Goal: Find specific page/section: Find specific page/section

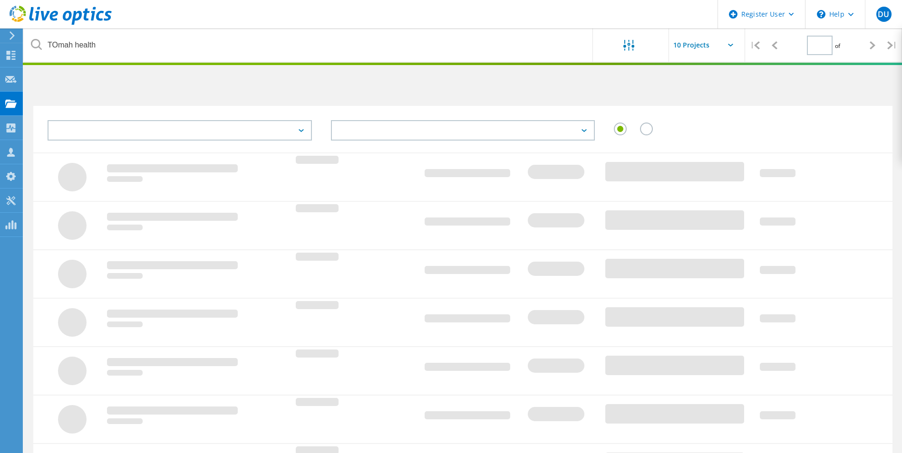
type input "1"
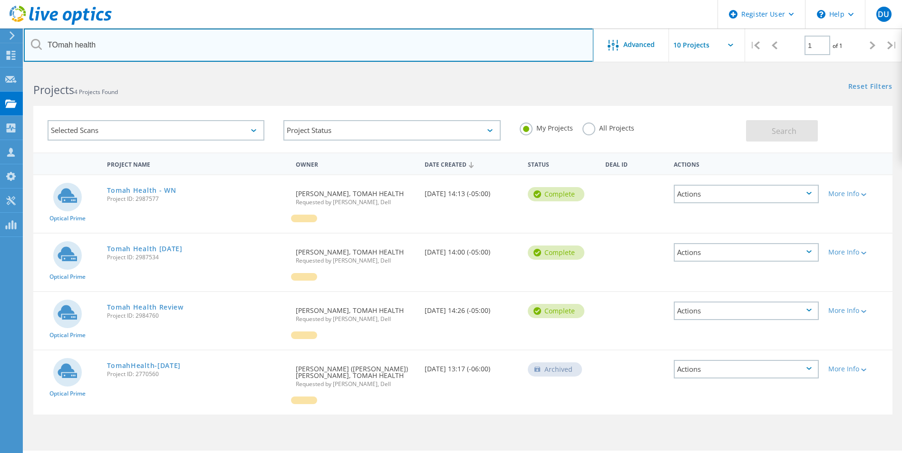
drag, startPoint x: 106, startPoint y: 48, endPoint x: 36, endPoint y: 49, distance: 69.9
click at [36, 49] on div "TOmah health" at bounding box center [308, 45] width 569 height 33
click at [120, 46] on input "text" at bounding box center [308, 45] width 569 height 33
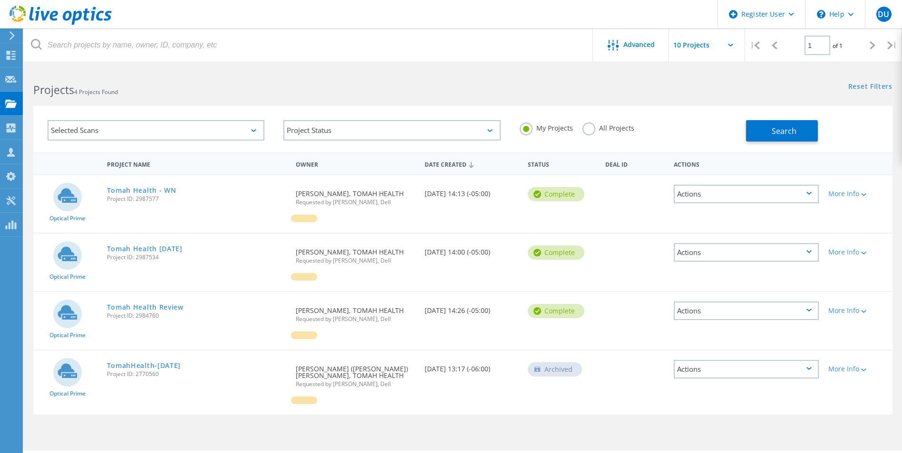
click at [280, 69] on div "Projects 4 Projects Found" at bounding box center [243, 81] width 439 height 25
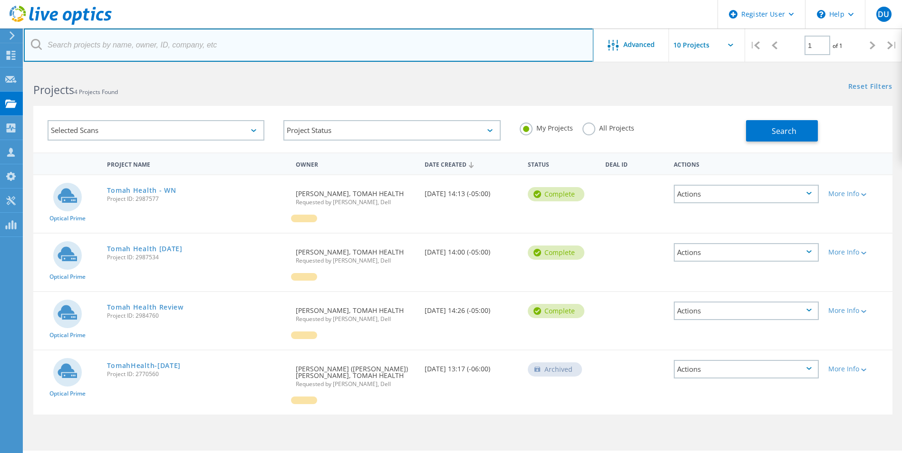
click at [80, 43] on input "text" at bounding box center [308, 45] width 569 height 33
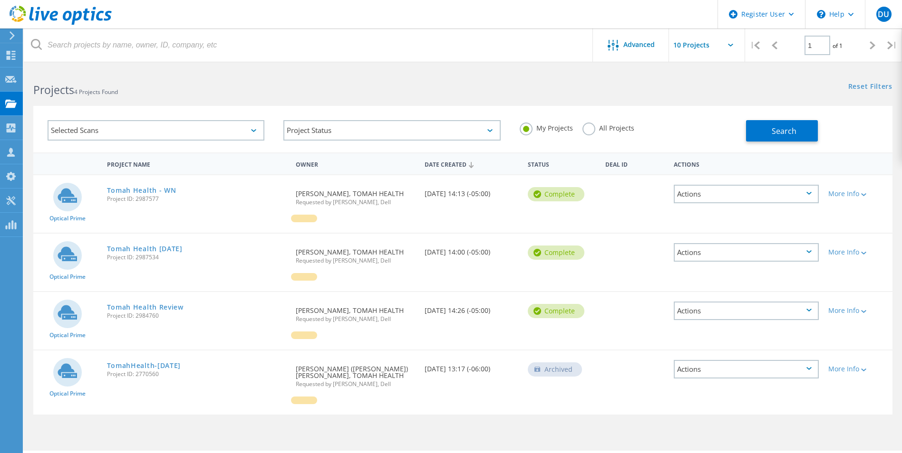
click at [586, 127] on label "All Projects" at bounding box center [608, 127] width 52 height 9
click at [0, 0] on input "All Projects" at bounding box center [0, 0] width 0 height 0
click at [188, 138] on div "Selected Scans" at bounding box center [156, 130] width 217 height 20
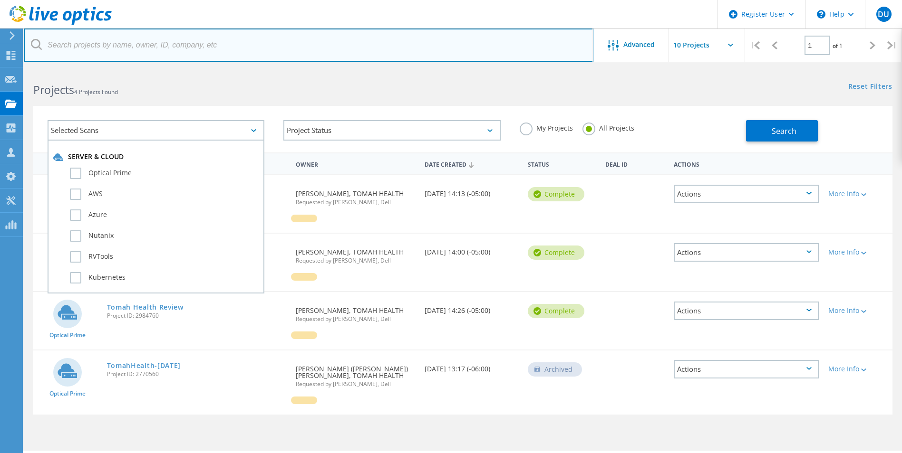
click at [122, 47] on input "text" at bounding box center [308, 45] width 569 height 33
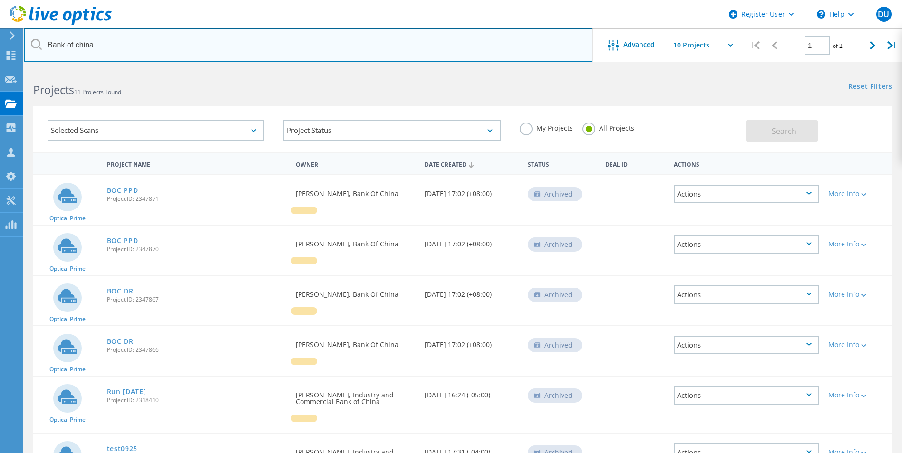
drag, startPoint x: 99, startPoint y: 50, endPoint x: 37, endPoint y: 42, distance: 63.3
click at [37, 42] on div "Bank of china" at bounding box center [308, 45] width 569 height 33
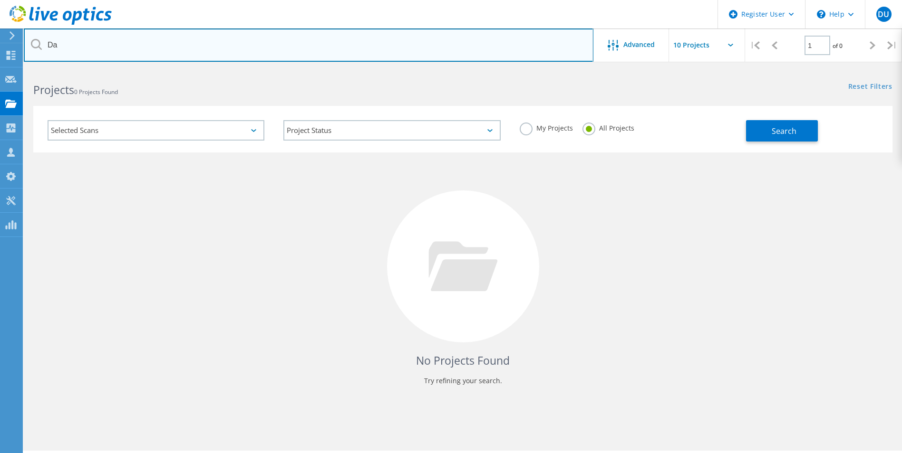
type input "D"
